Goal: Information Seeking & Learning: Learn about a topic

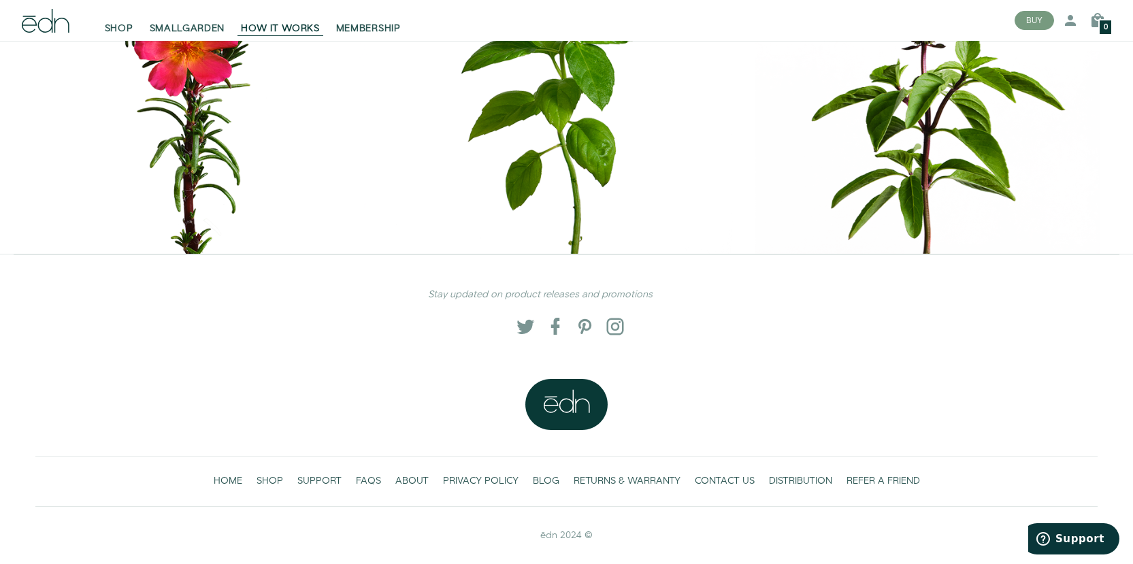
scroll to position [6305, 0]
click at [409, 480] on span "ABOUT" at bounding box center [411, 481] width 33 height 14
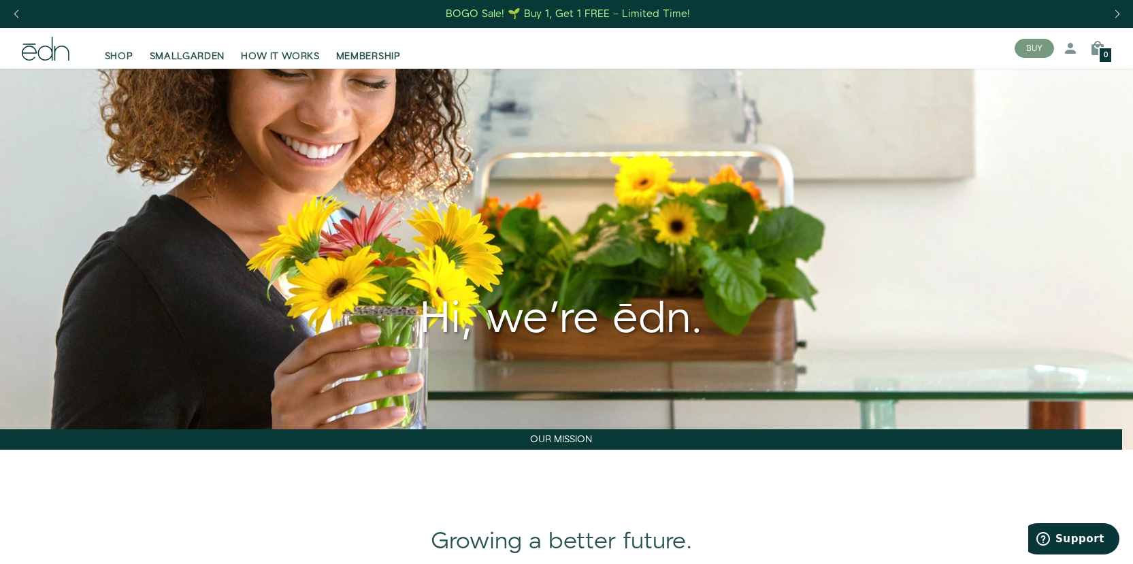
drag, startPoint x: 778, startPoint y: 520, endPoint x: 695, endPoint y: 318, distance: 217.5
click at [307, 46] on link "HOW IT WORKS" at bounding box center [280, 48] width 95 height 30
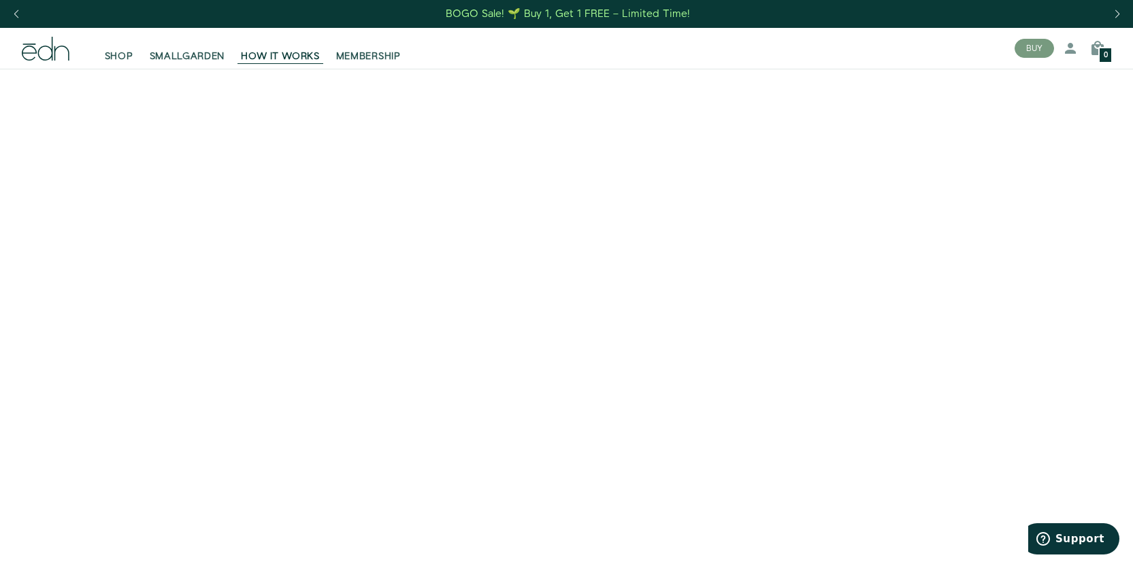
drag, startPoint x: 1088, startPoint y: 435, endPoint x: 673, endPoint y: -10, distance: 608.4
click at [40, 40] on icon at bounding box center [46, 49] width 48 height 24
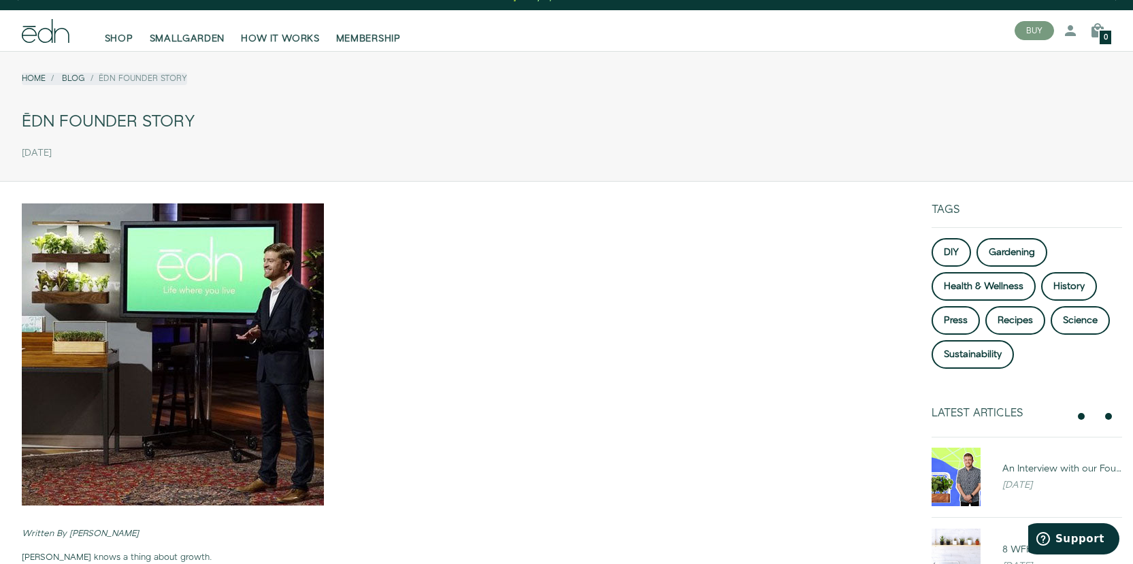
scroll to position [68, 0]
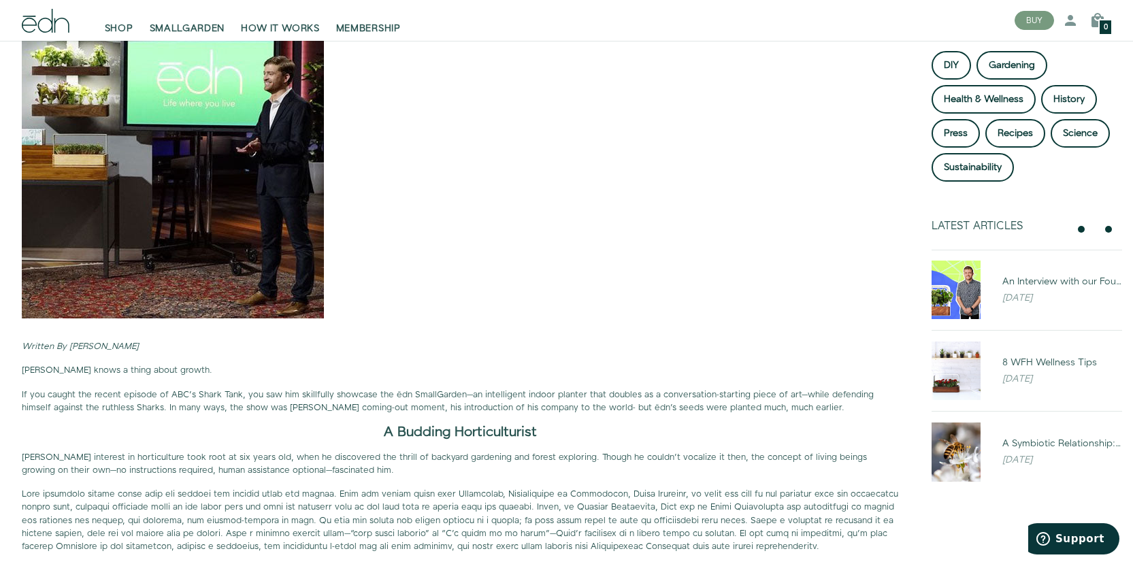
drag, startPoint x: 469, startPoint y: 431, endPoint x: 480, endPoint y: 482, distance: 52.7
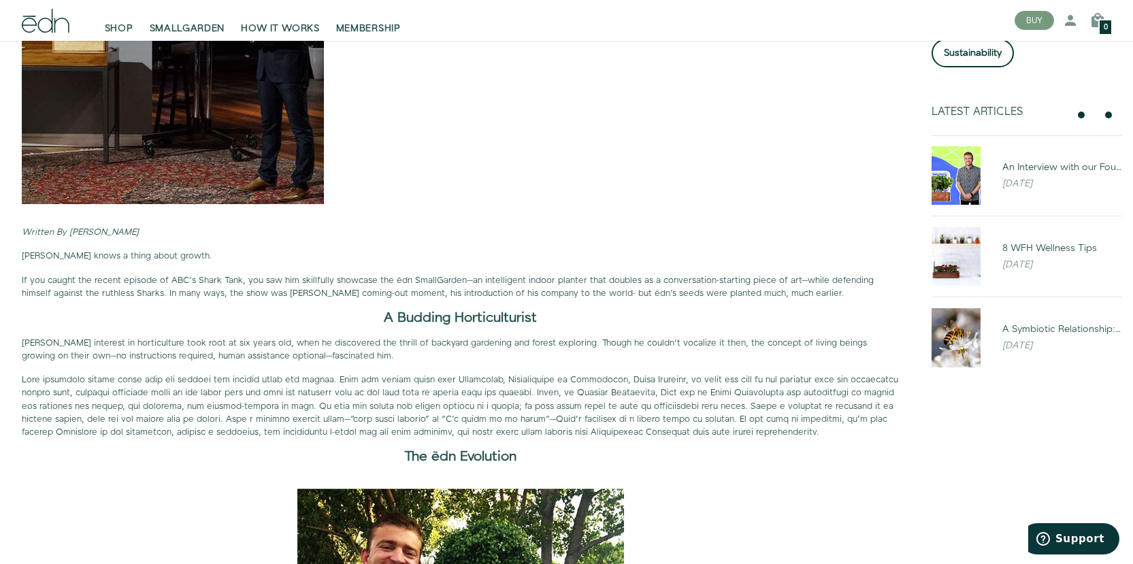
scroll to position [341, 0]
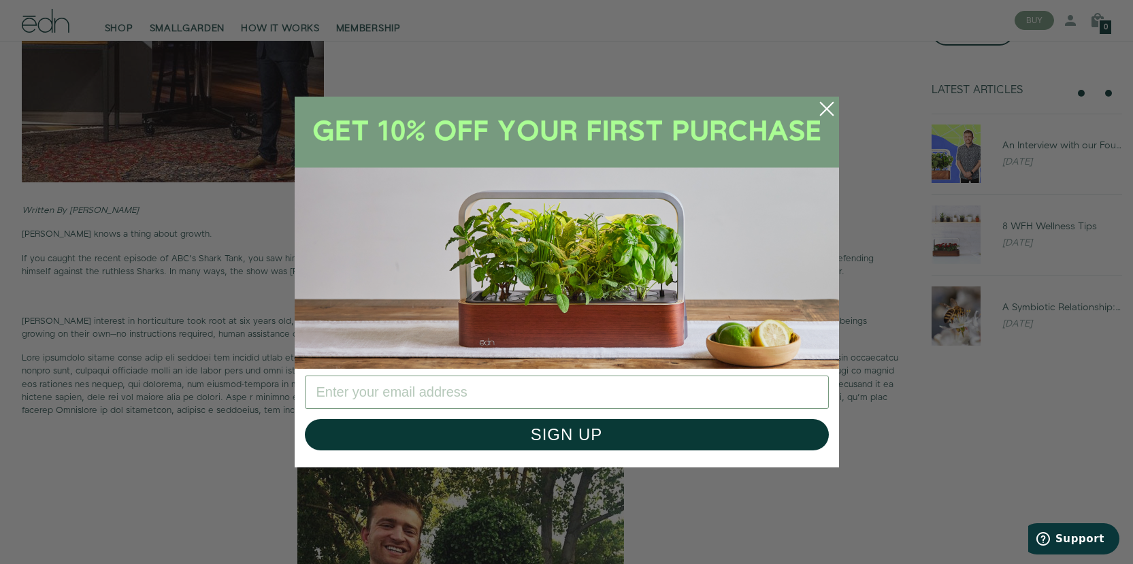
click at [824, 101] on circle "Close dialog" at bounding box center [827, 109] width 30 height 30
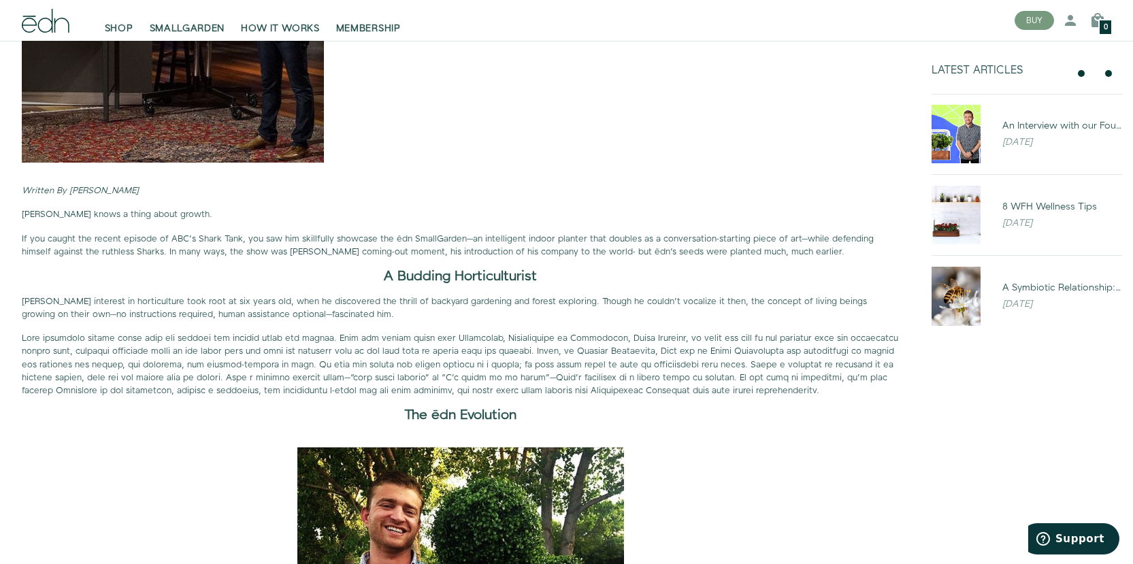
drag, startPoint x: 349, startPoint y: 386, endPoint x: 355, endPoint y: 398, distance: 13.1
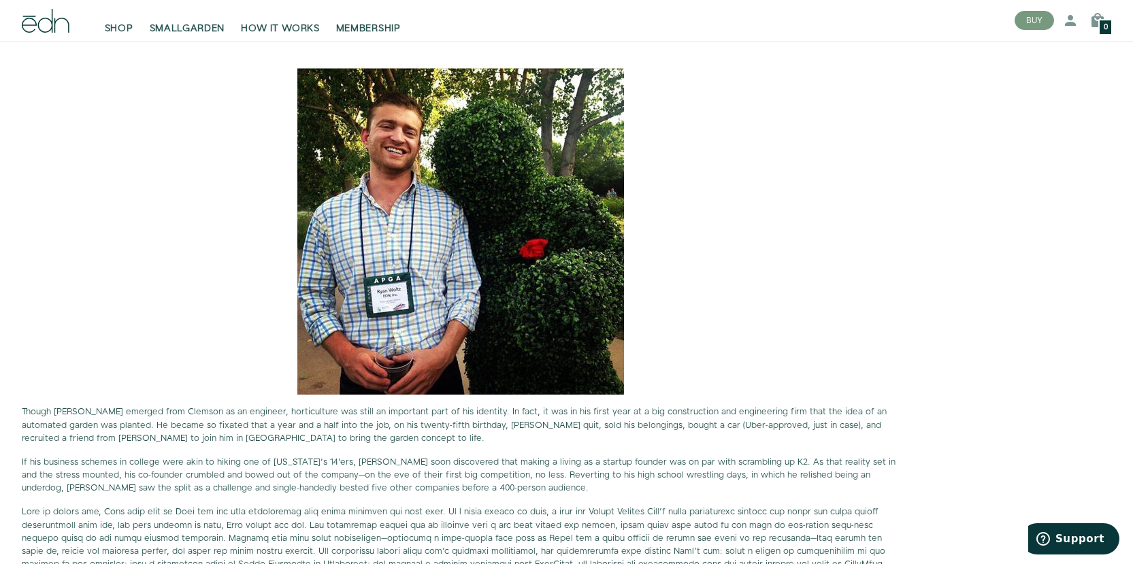
scroll to position [770, 0]
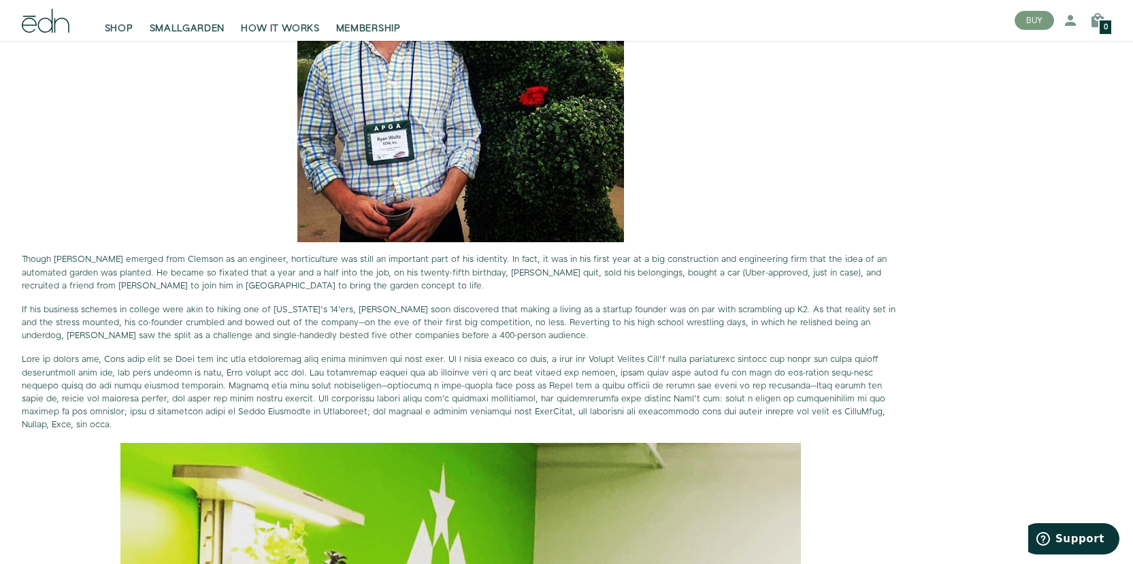
drag, startPoint x: 187, startPoint y: 420, endPoint x: 214, endPoint y: 443, distance: 35.7
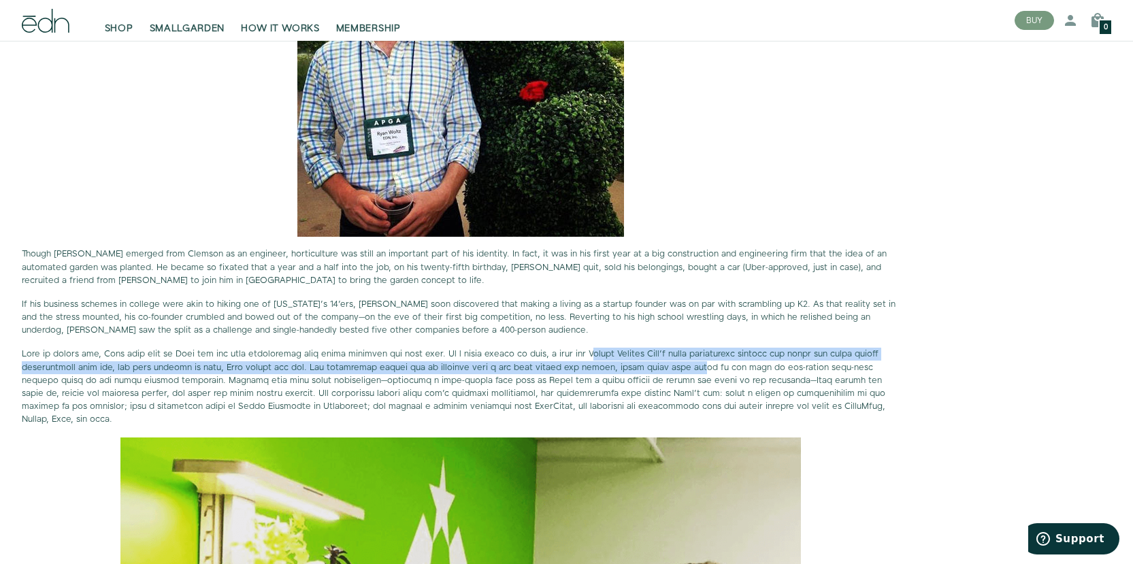
drag, startPoint x: 596, startPoint y: 348, endPoint x: 686, endPoint y: 367, distance: 91.9
click at [686, 367] on p at bounding box center [460, 387] width 877 height 78
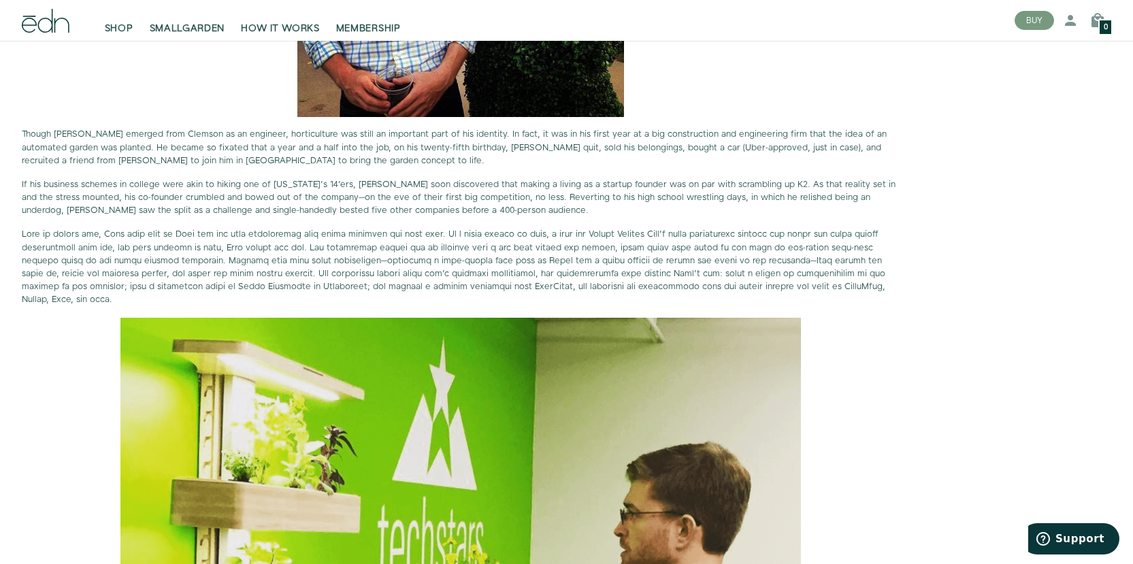
drag, startPoint x: 666, startPoint y: 316, endPoint x: 676, endPoint y: 346, distance: 31.4
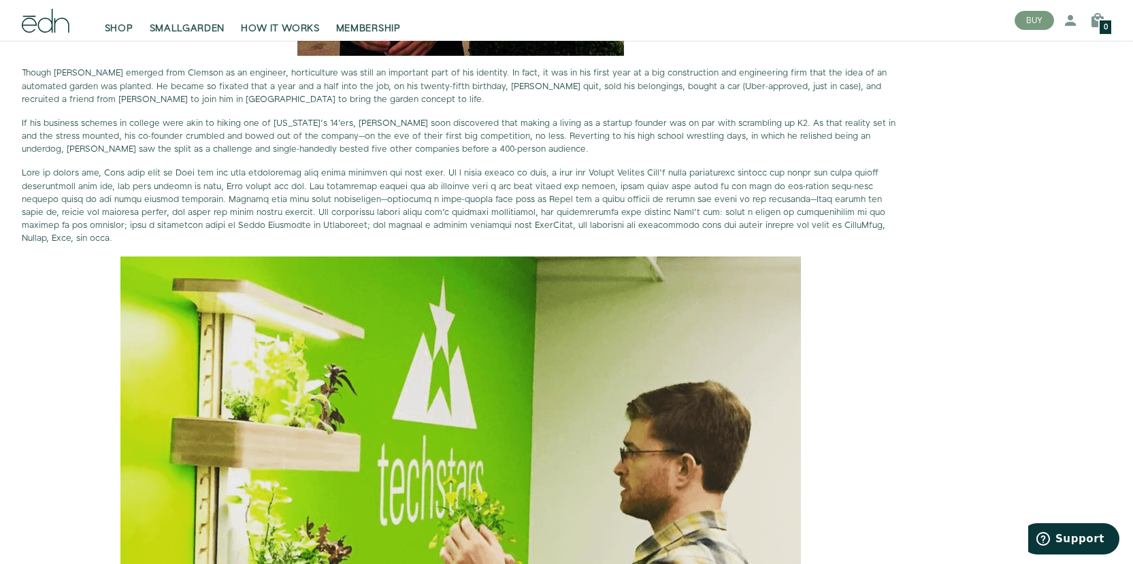
drag, startPoint x: 803, startPoint y: 212, endPoint x: 809, endPoint y: 226, distance: 15.3
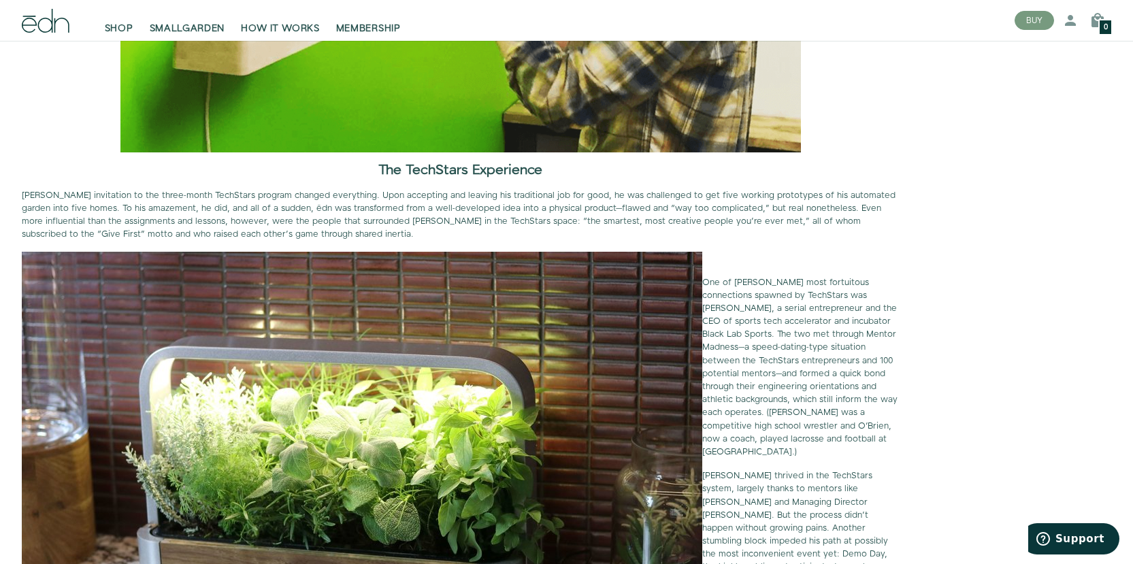
scroll to position [1692, 0]
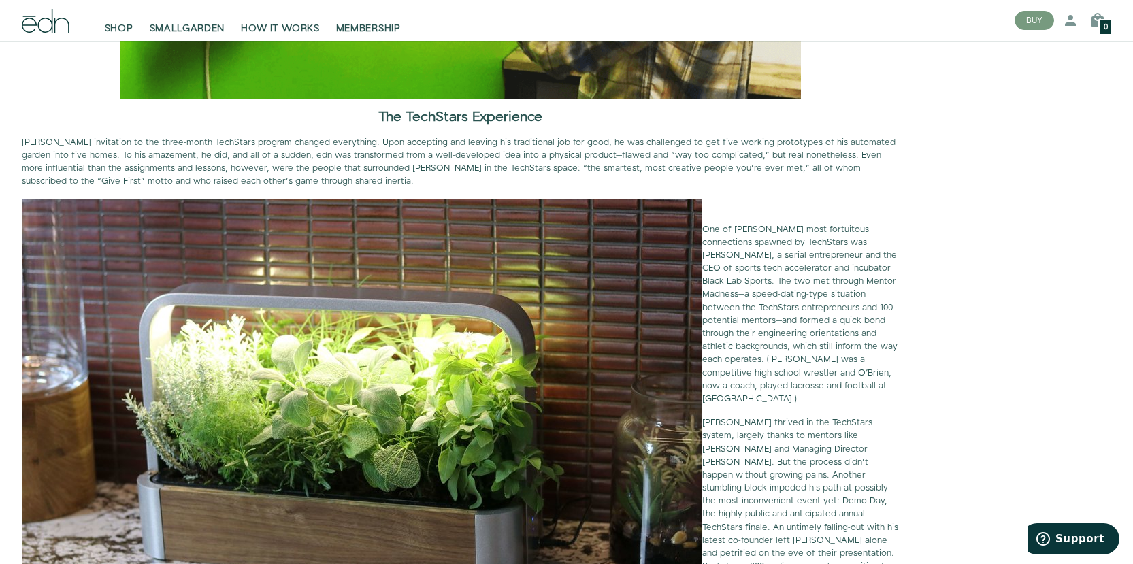
drag, startPoint x: 937, startPoint y: 332, endPoint x: 946, endPoint y: 352, distance: 21.9
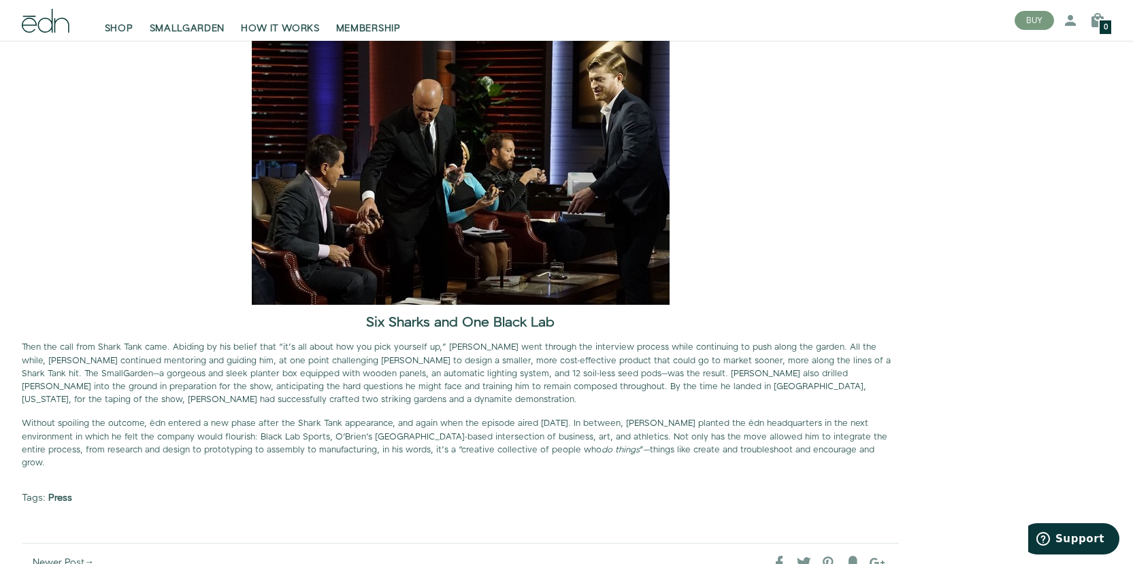
scroll to position [2480, 0]
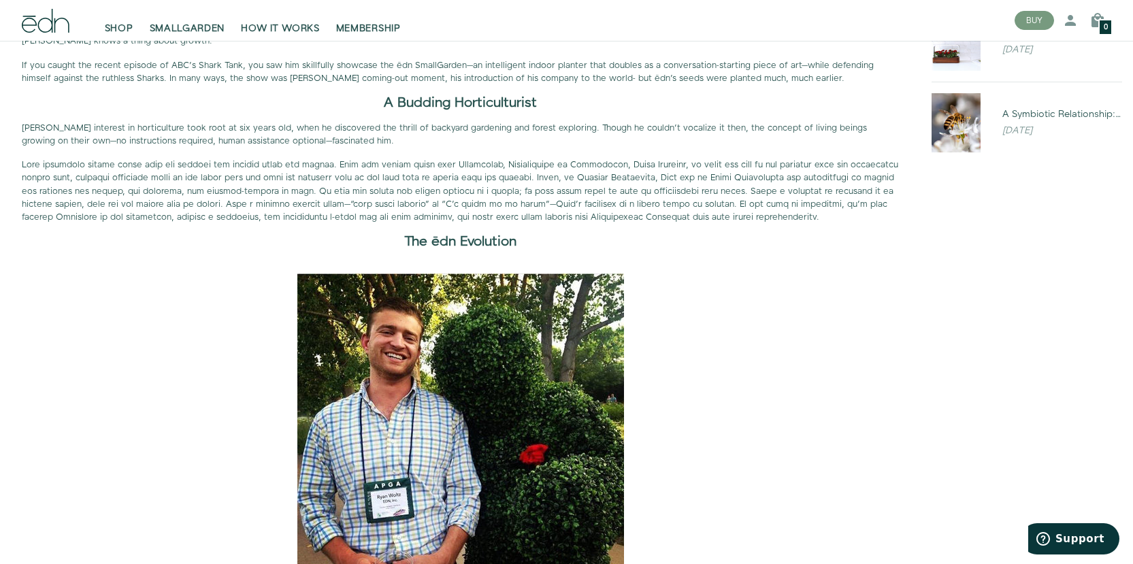
scroll to position [539, 0]
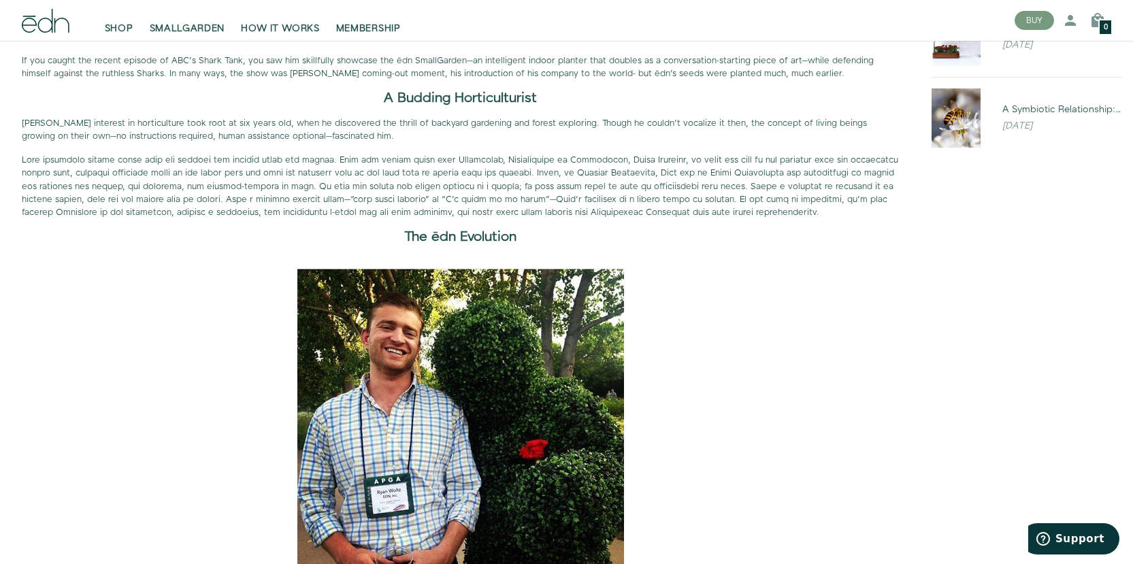
drag, startPoint x: 586, startPoint y: 290, endPoint x: 596, endPoint y: 309, distance: 21.0
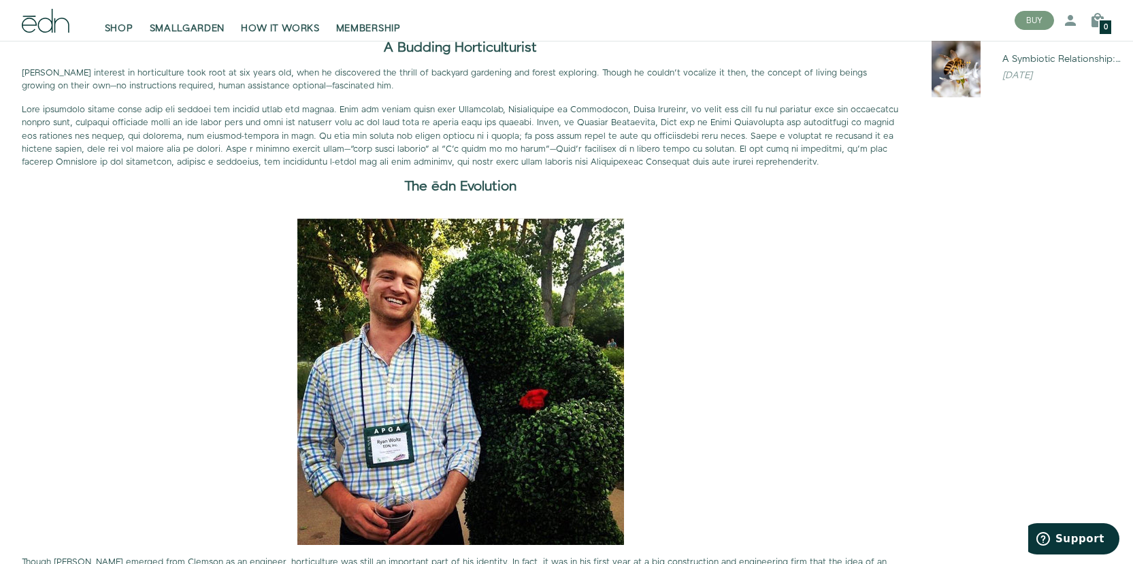
scroll to position [403, 0]
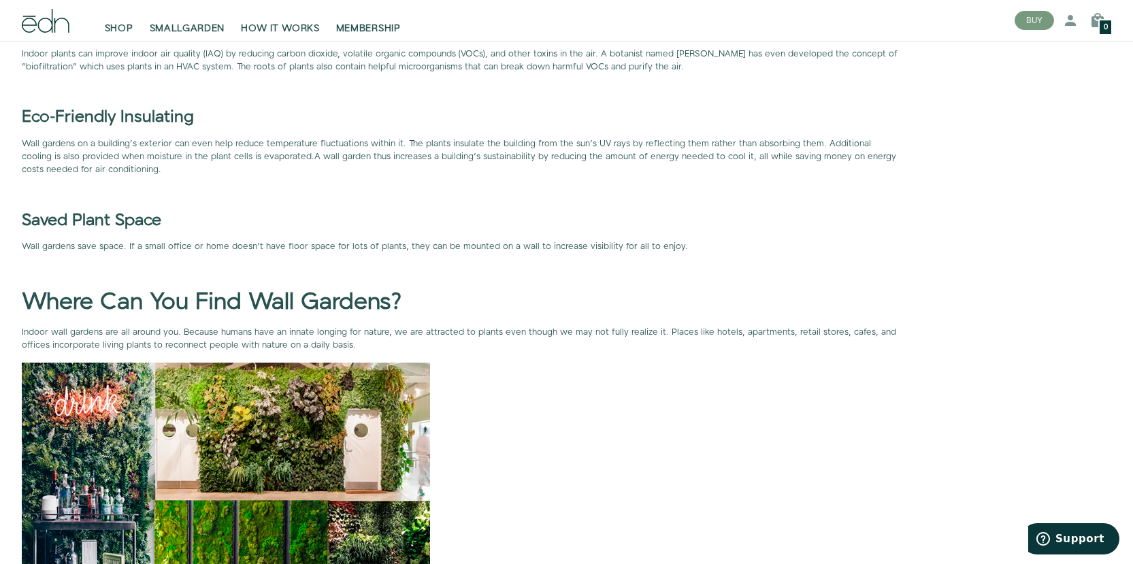
scroll to position [3673, 0]
